Goal: Task Accomplishment & Management: Manage account settings

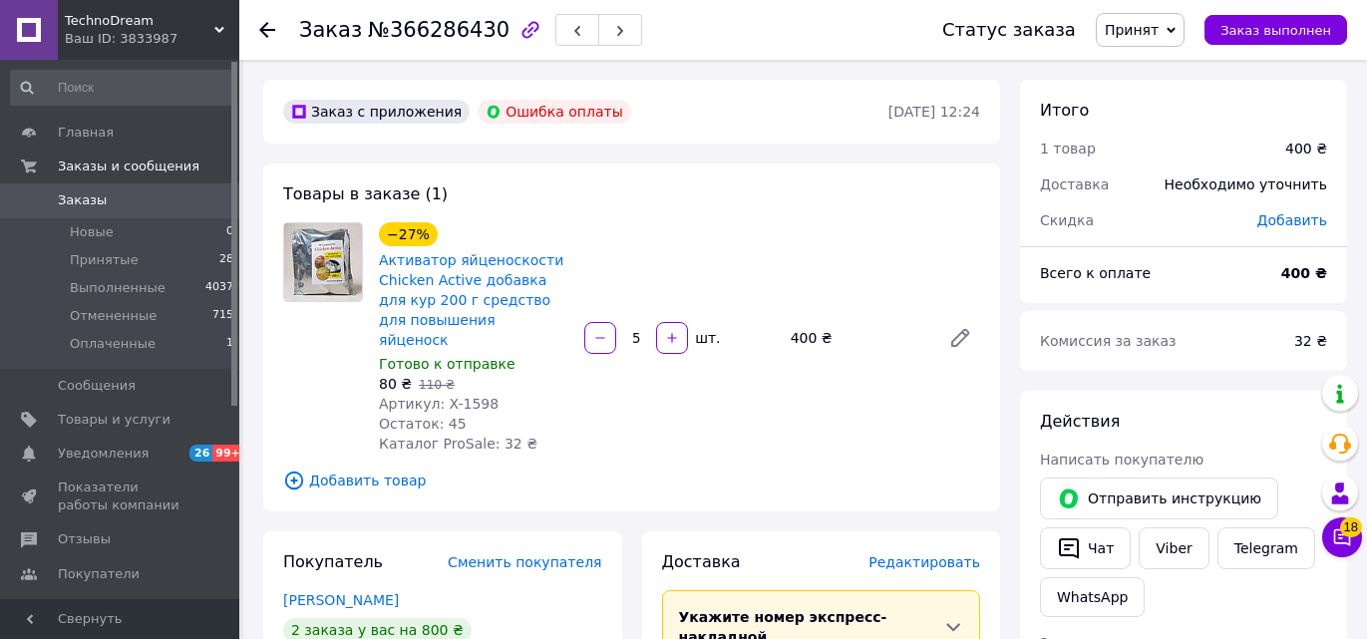
scroll to position [498, 0]
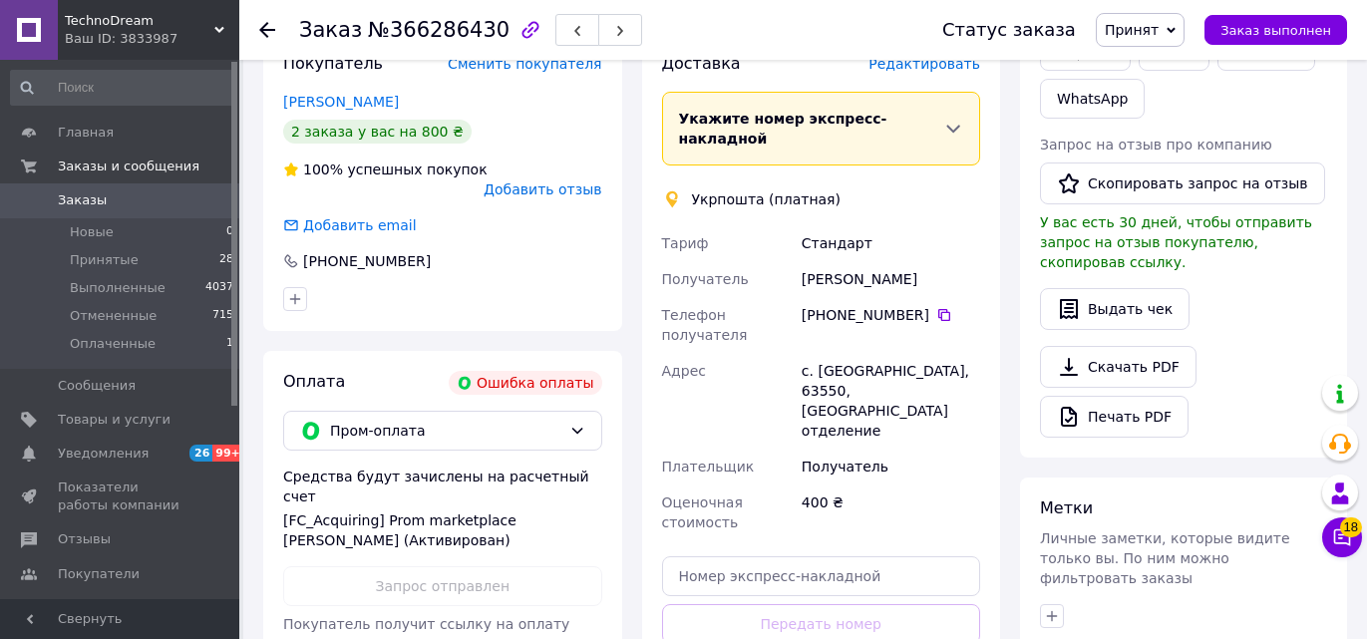
click at [118, 184] on link "Заказы 0" at bounding box center [122, 200] width 245 height 34
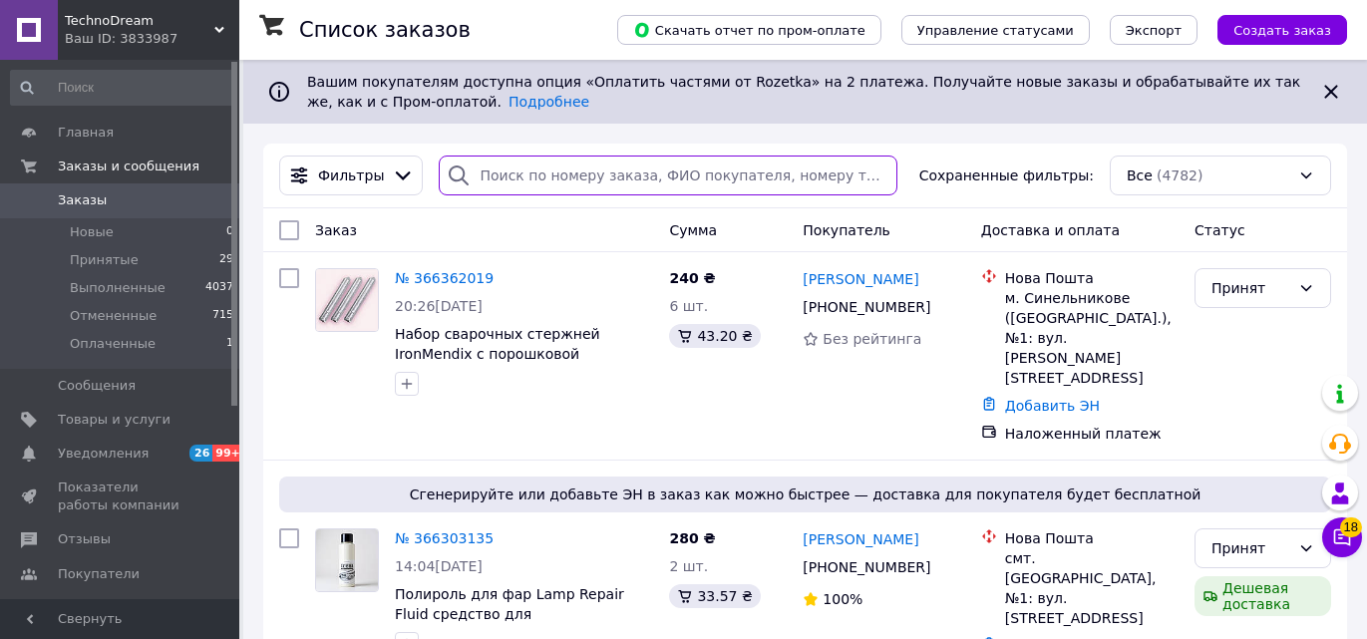
click at [770, 183] on input "search" at bounding box center [668, 175] width 459 height 40
paste input "366287060"
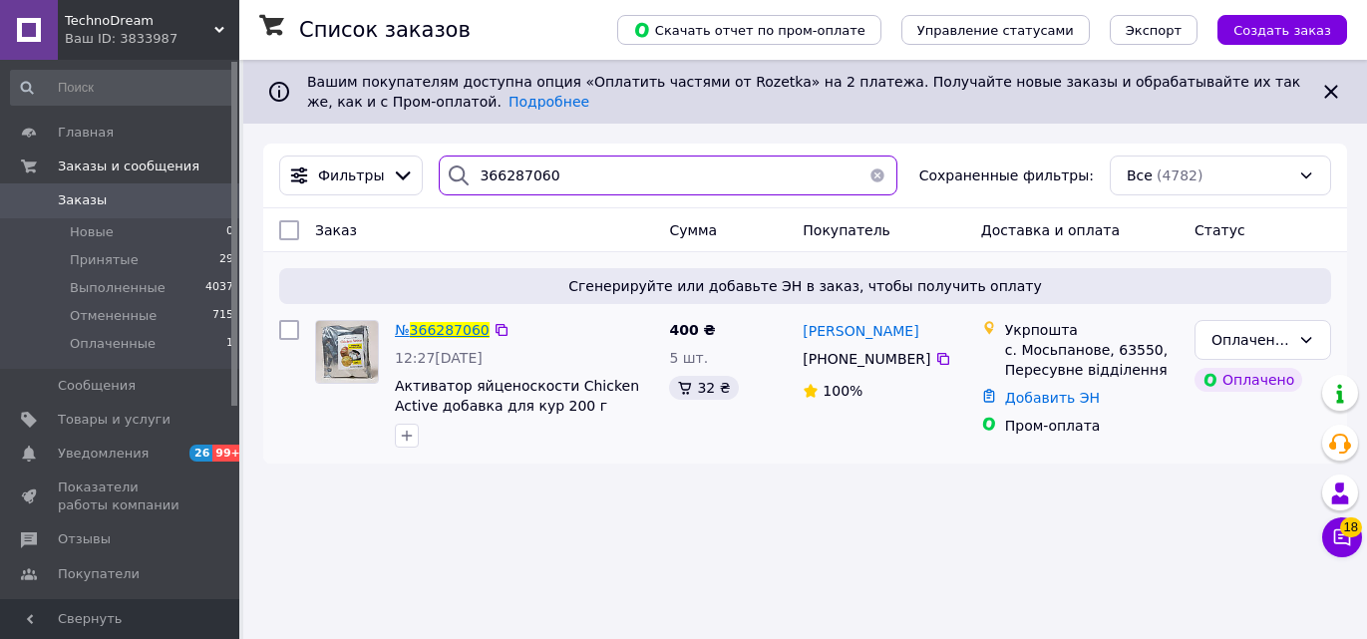
type input "366287060"
click at [408, 328] on span "№" at bounding box center [402, 330] width 15 height 16
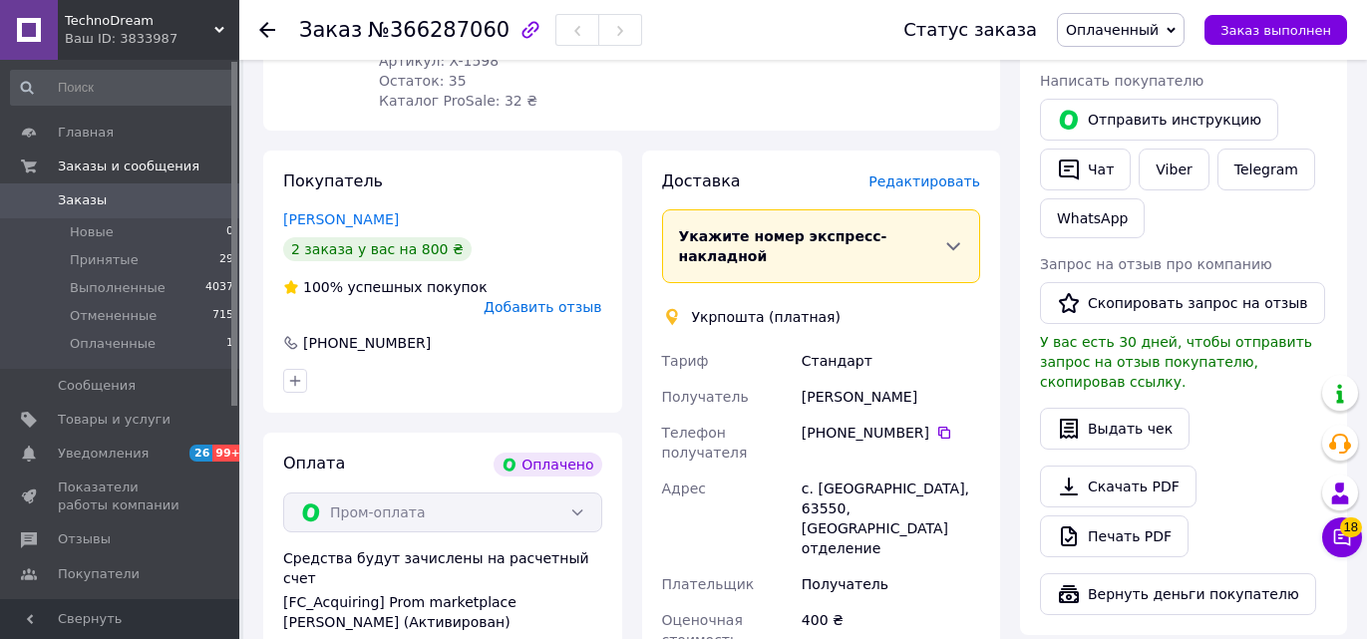
scroll to position [997, 0]
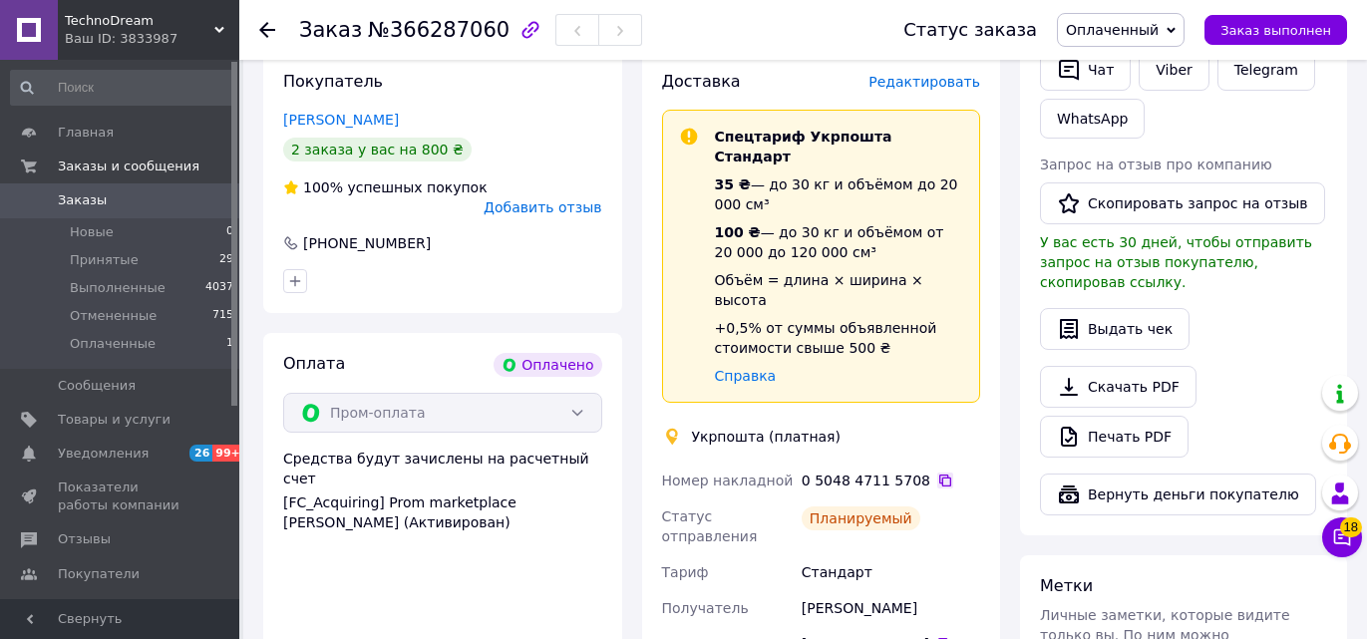
click at [937, 472] on icon at bounding box center [945, 480] width 16 height 16
click at [86, 210] on link "Заказы 0" at bounding box center [122, 200] width 245 height 34
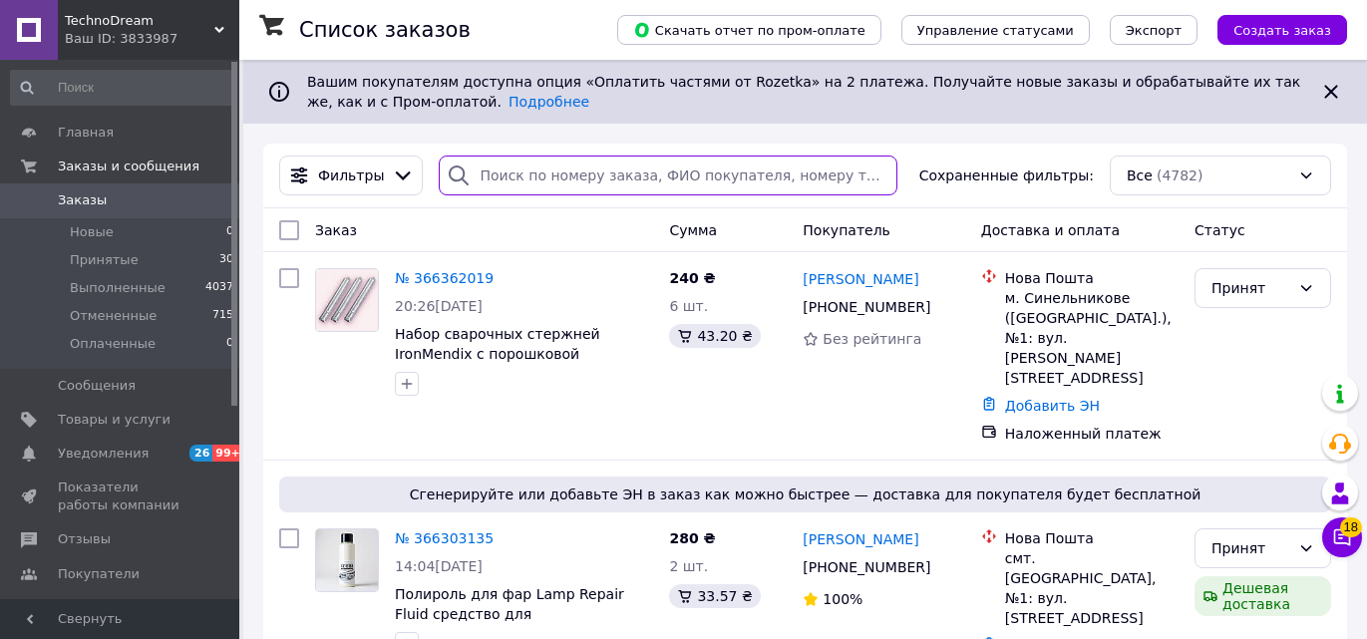
click at [566, 182] on input "search" at bounding box center [668, 175] width 459 height 40
paste input "366286430"
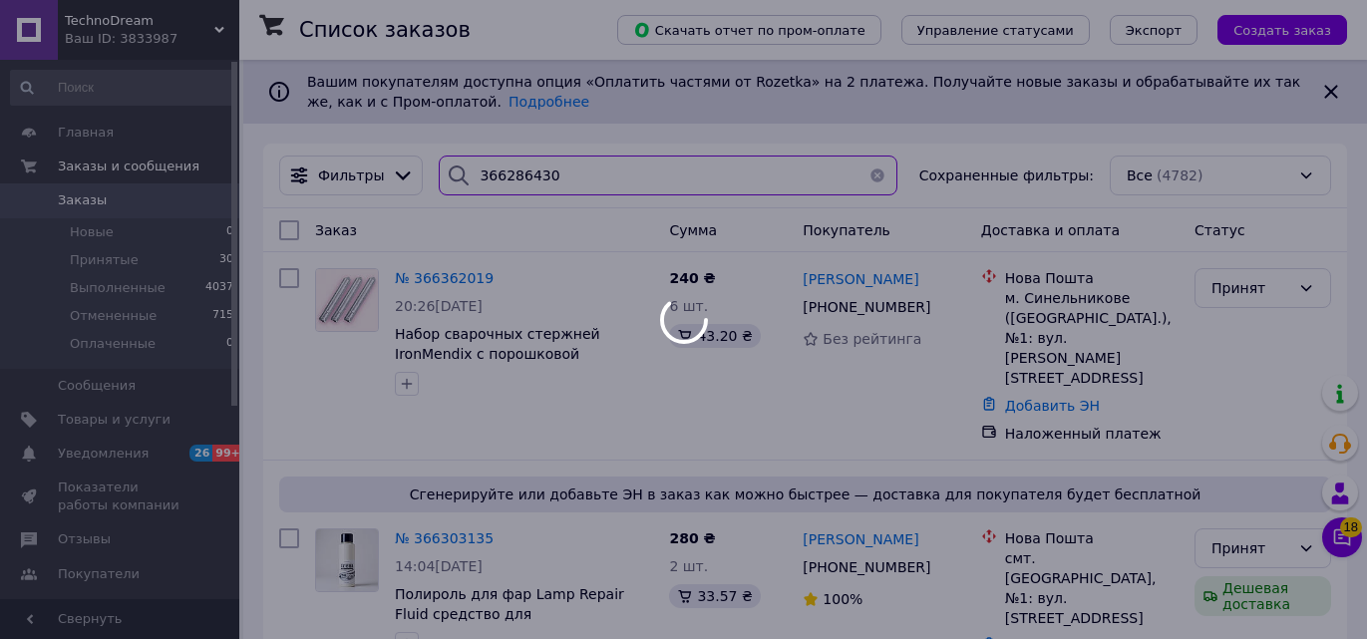
type input "366286430"
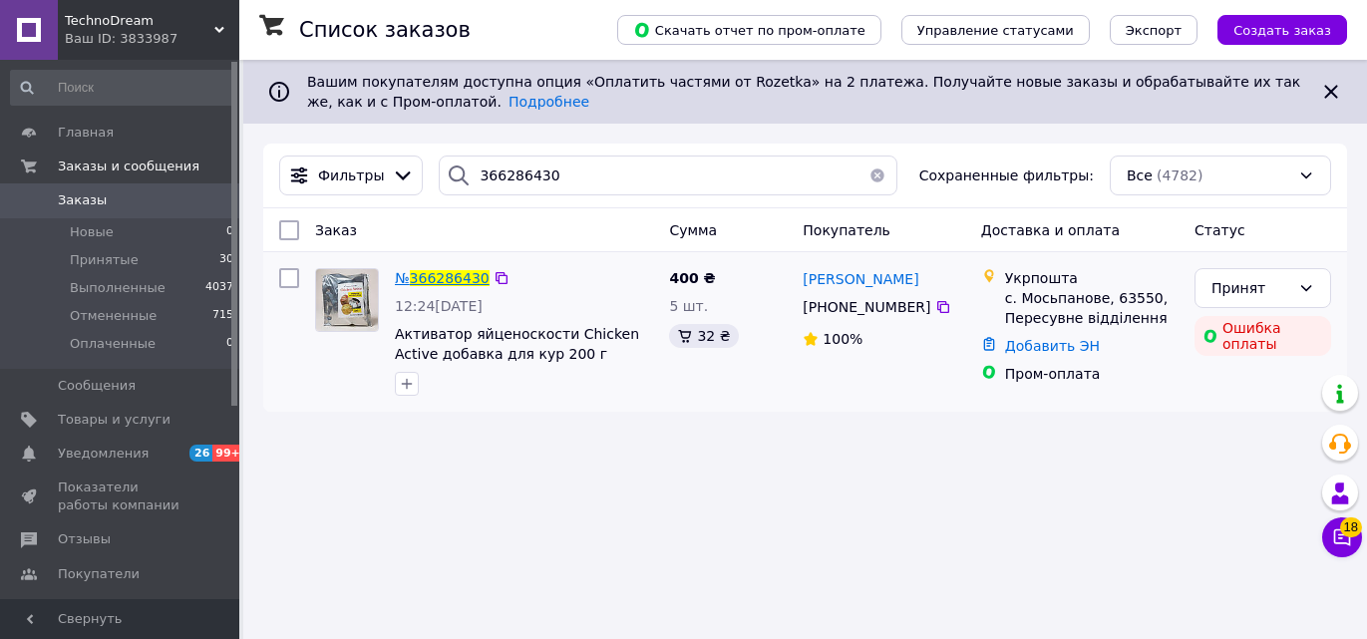
click at [429, 270] on span "366286430" at bounding box center [450, 278] width 80 height 16
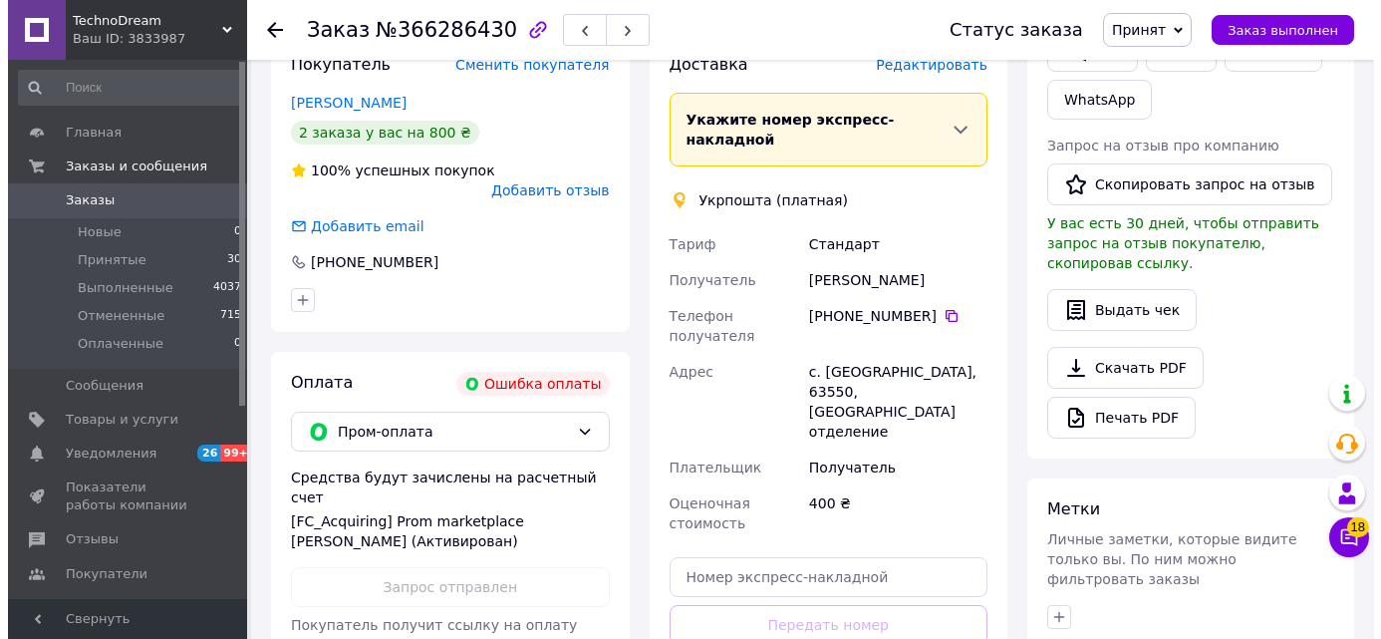
scroll to position [298, 0]
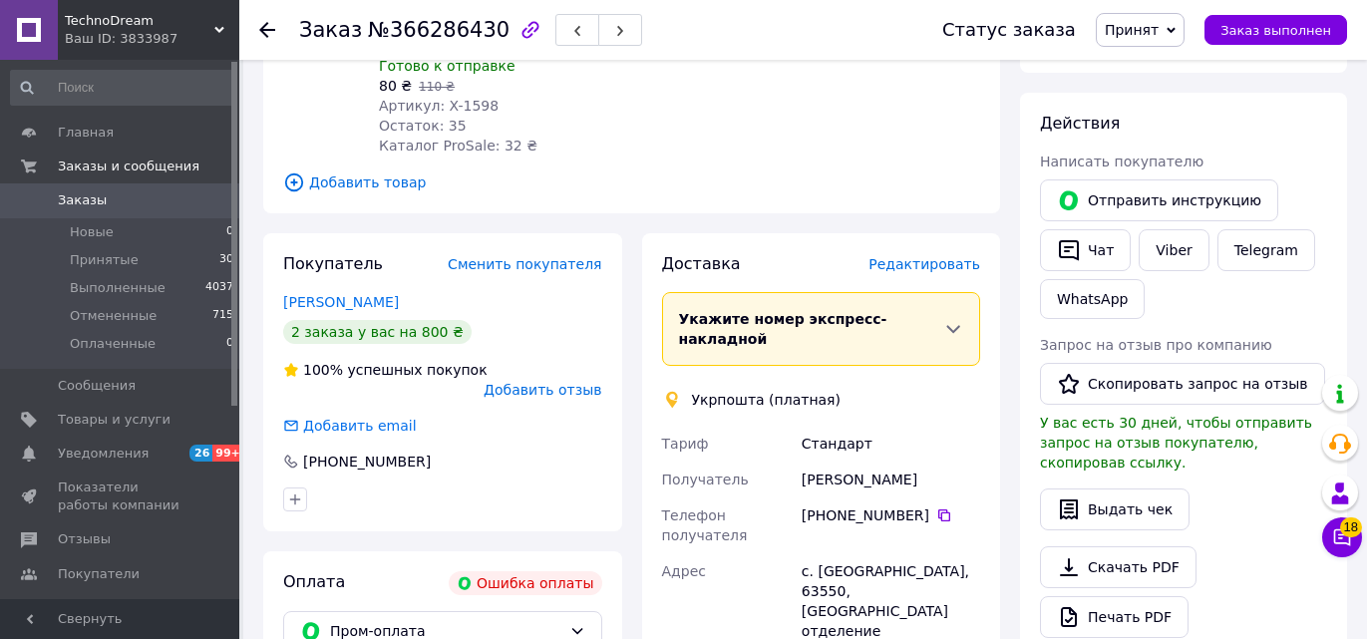
click at [919, 256] on span "Редактировать" at bounding box center [924, 264] width 112 height 16
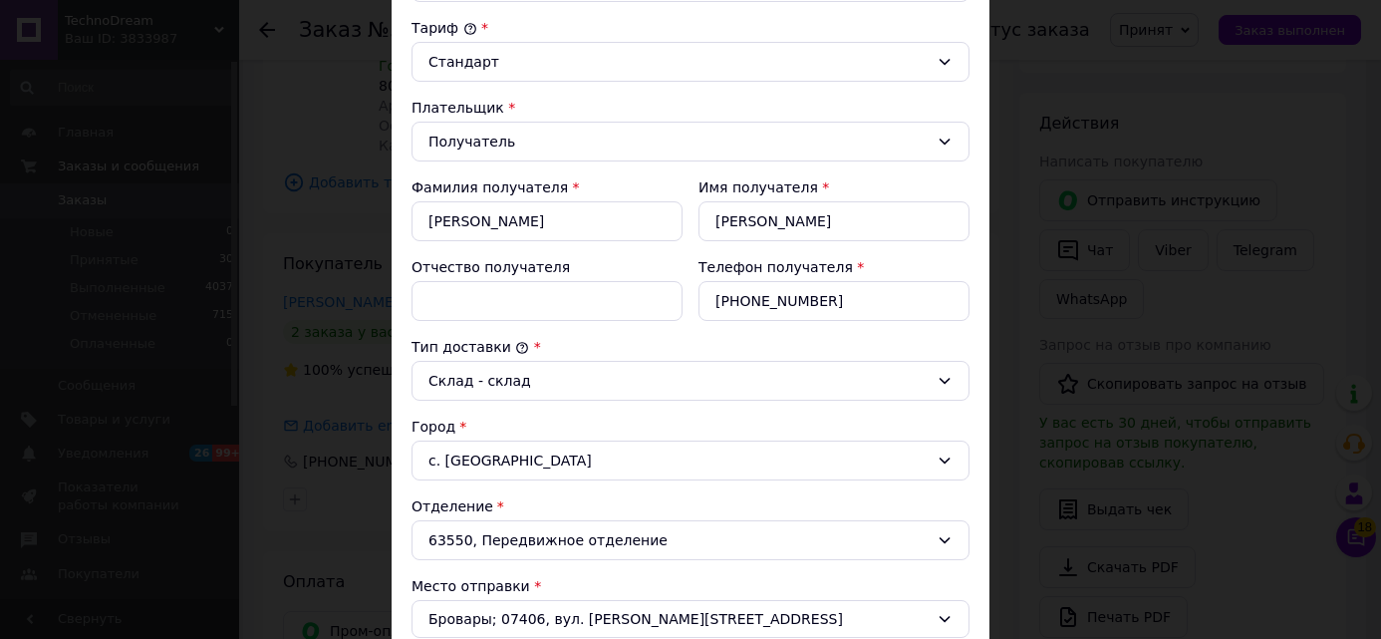
scroll to position [199, 0]
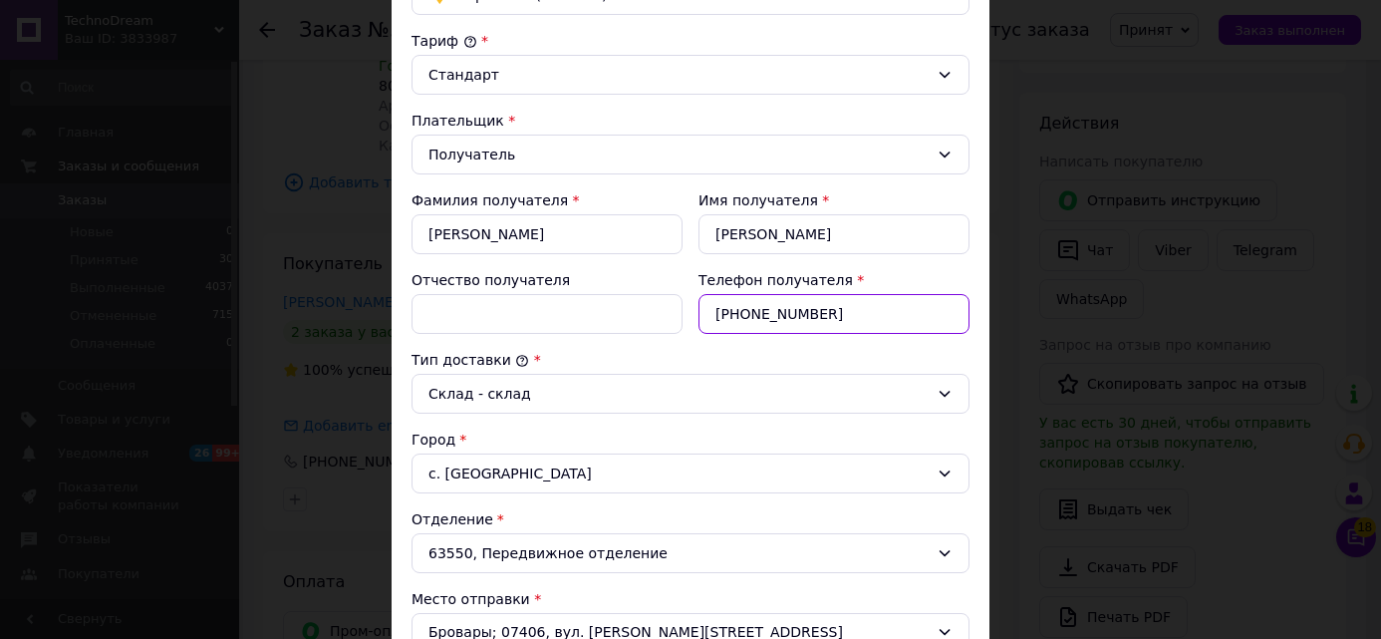
drag, startPoint x: 834, startPoint y: 303, endPoint x: 632, endPoint y: 311, distance: 202.5
click at [632, 311] on div "Фамилия получателя * [PERSON_NAME] Имя получателя * [PERSON_NAME] Отчество полу…" at bounding box center [691, 261] width 574 height 159
paste input "[PHONE_NUMBER]"
click at [708, 317] on input "380982367639" at bounding box center [834, 314] width 271 height 40
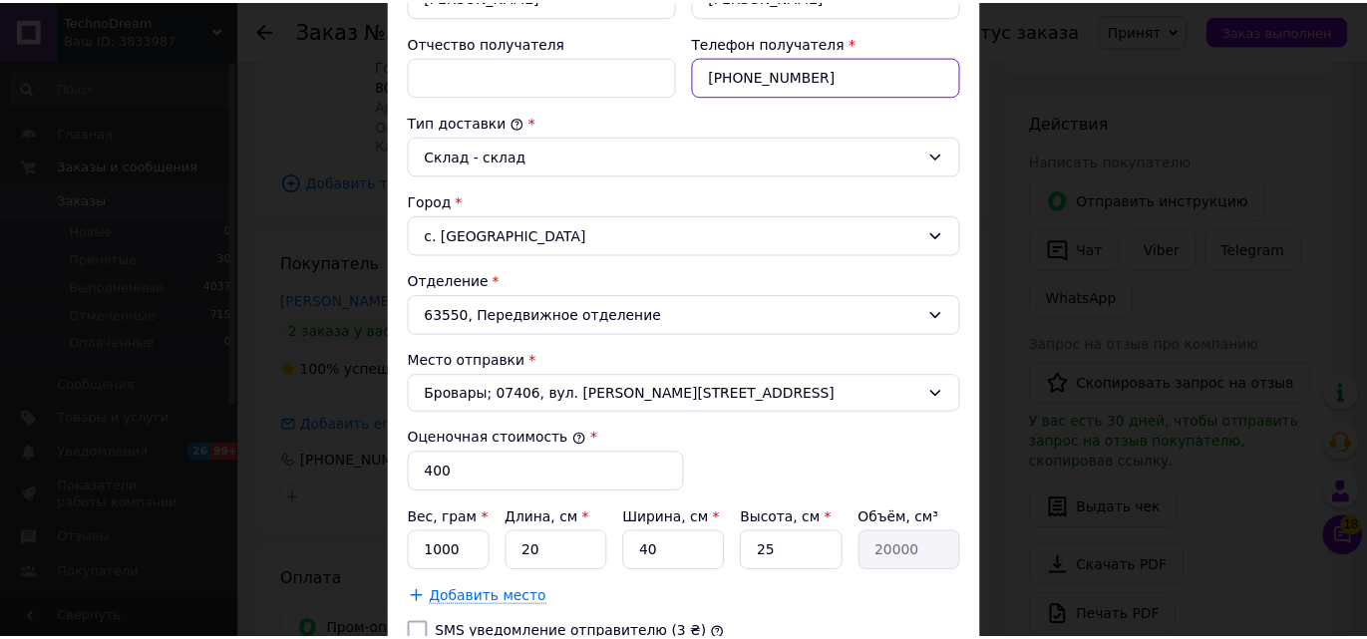
scroll to position [608, 0]
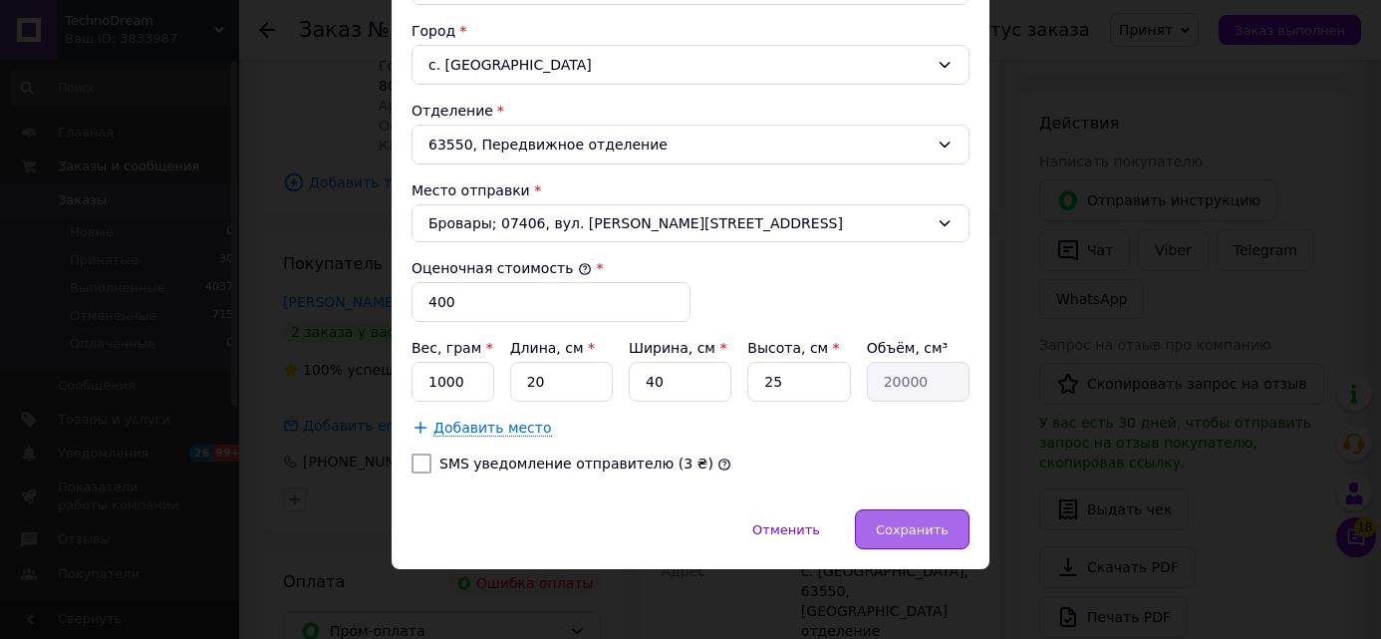
type input "[PHONE_NUMBER]"
click at [919, 515] on div "Сохранить" at bounding box center [912, 529] width 115 height 40
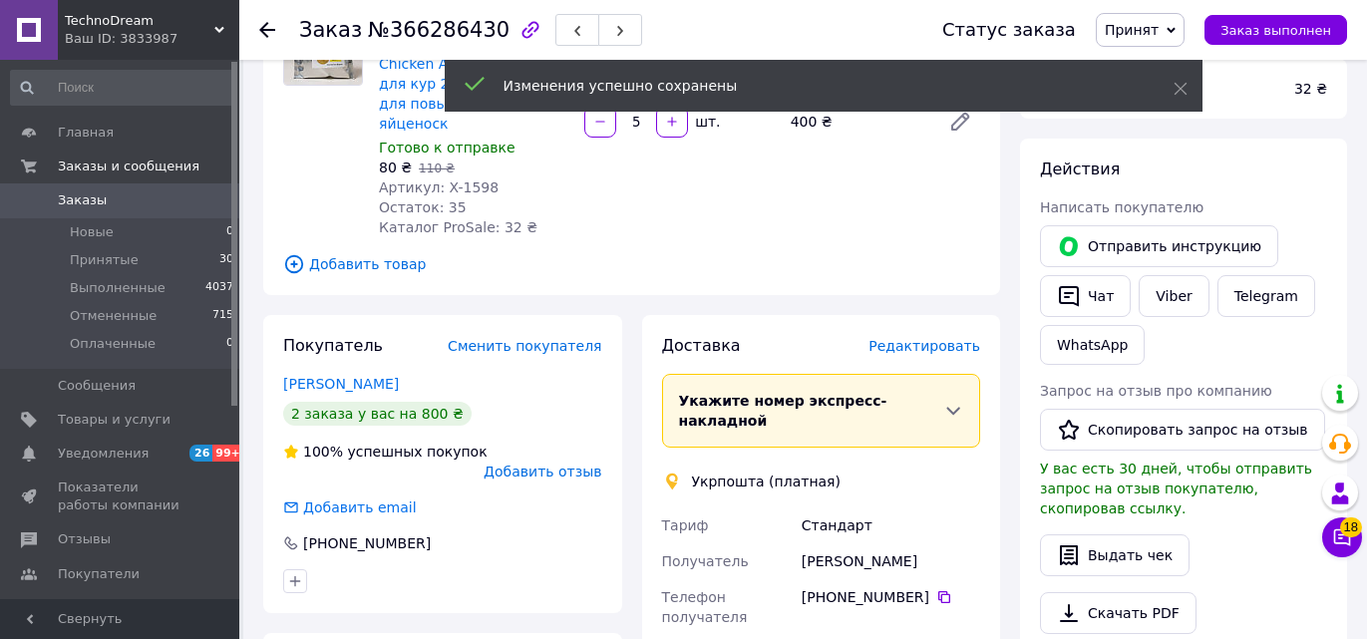
scroll to position [299, 0]
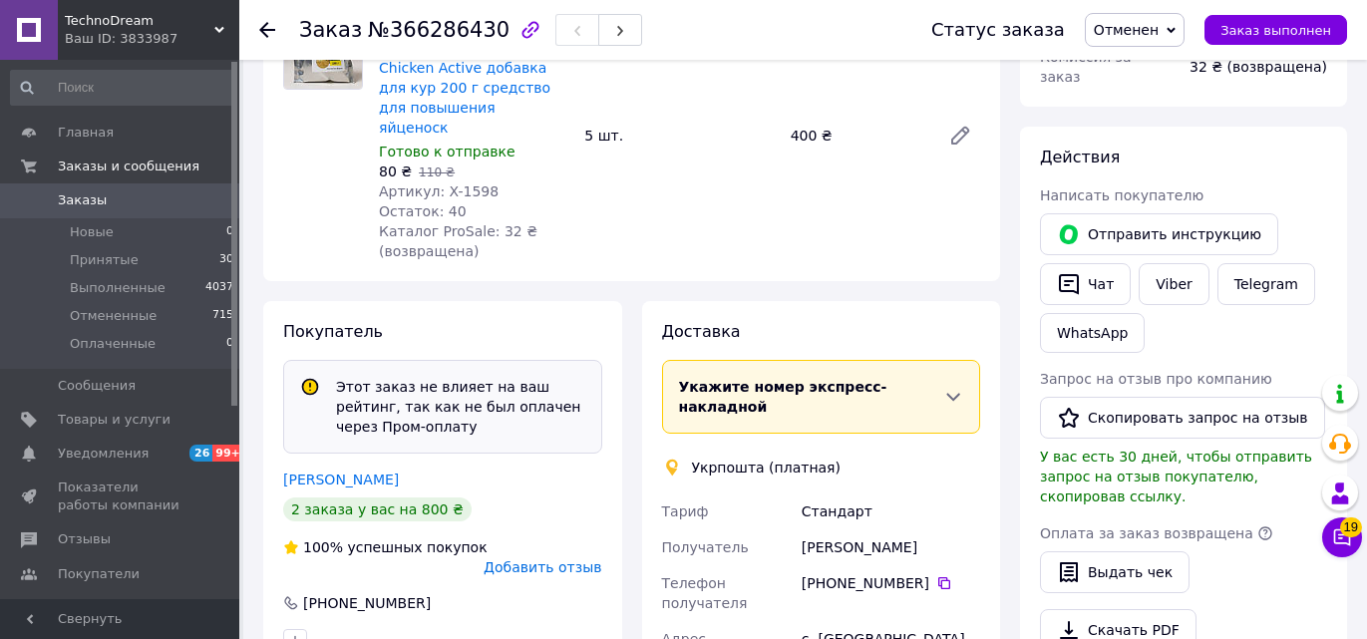
scroll to position [169, 0]
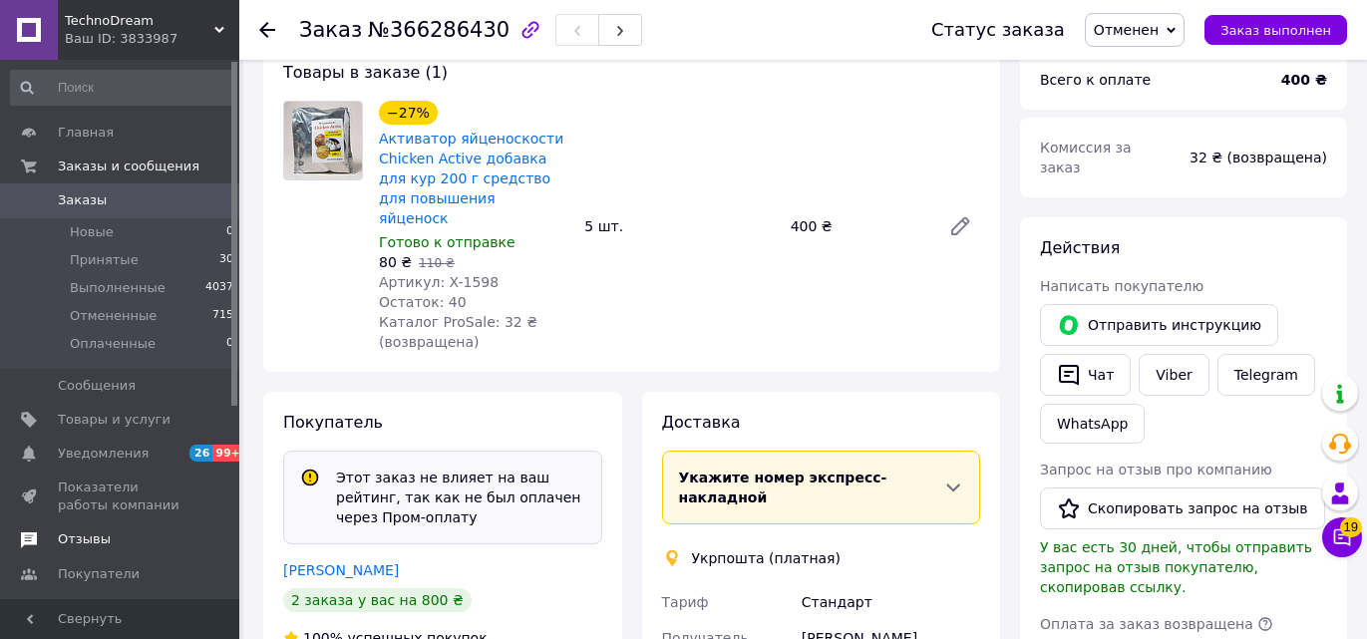
click at [96, 537] on span "Отзывы" at bounding box center [84, 539] width 53 height 18
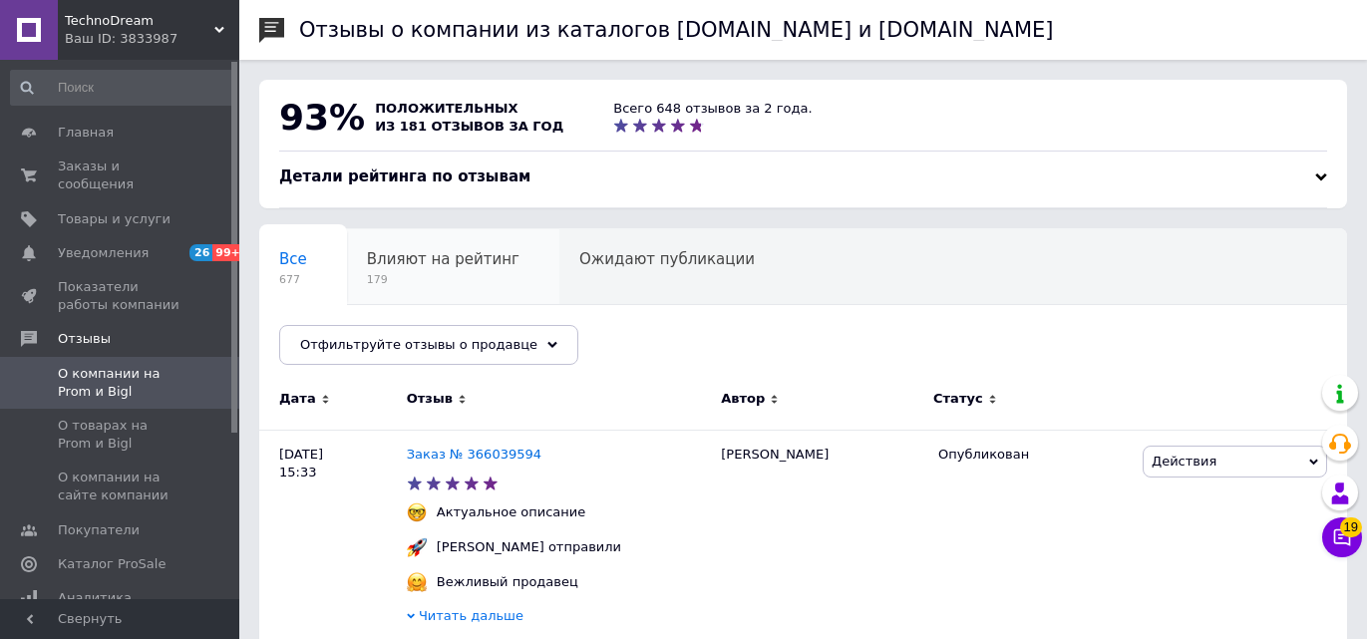
click at [386, 266] on span "Влияют на рейтинг" at bounding box center [443, 259] width 153 height 18
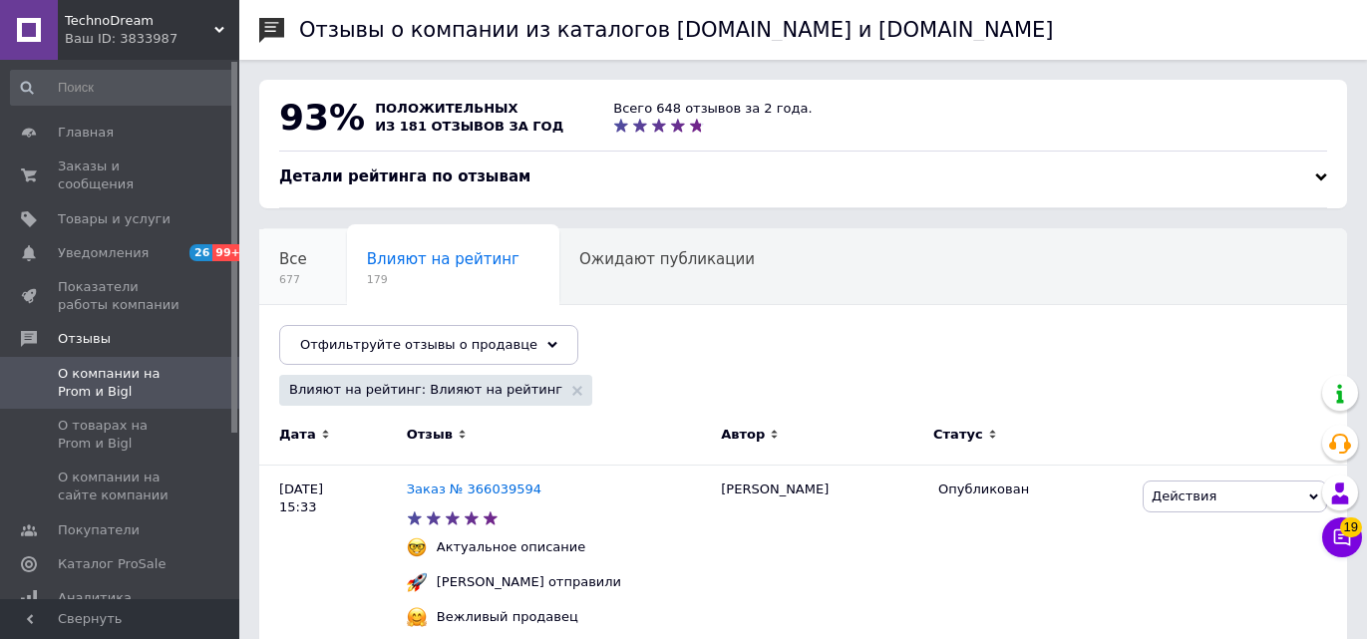
click at [287, 259] on span "Все" at bounding box center [293, 259] width 28 height 18
